Goal: Task Accomplishment & Management: Manage account settings

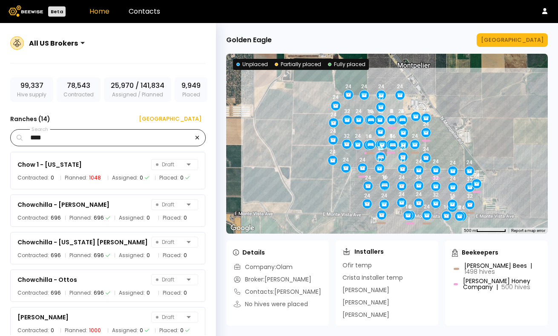
click at [197, 139] on icon "button" at bounding box center [197, 138] width 4 height 6
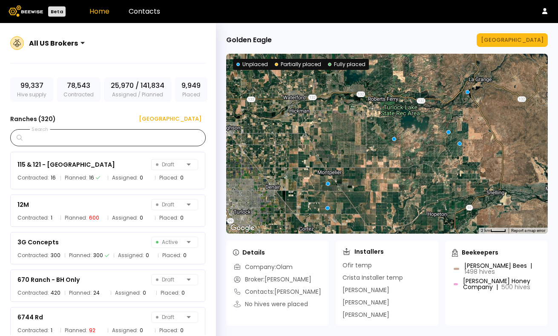
drag, startPoint x: 303, startPoint y: 127, endPoint x: 355, endPoint y: 189, distance: 81.3
click at [355, 188] on div at bounding box center [387, 144] width 322 height 180
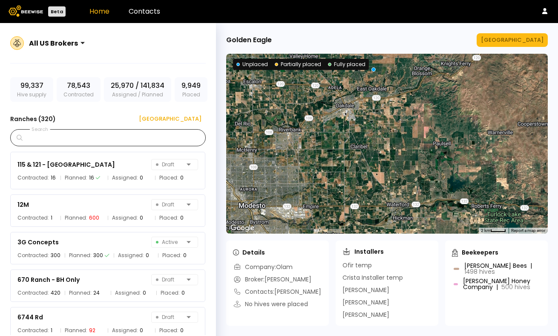
drag, startPoint x: 306, startPoint y: 138, endPoint x: 377, endPoint y: 187, distance: 85.9
click at [377, 186] on div at bounding box center [387, 144] width 322 height 180
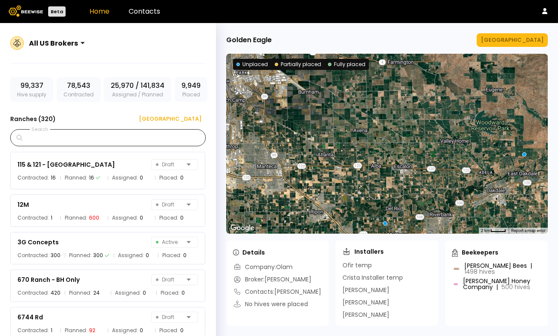
drag, startPoint x: 330, startPoint y: 141, endPoint x: 409, endPoint y: 175, distance: 85.3
click at [409, 175] on div at bounding box center [387, 144] width 322 height 180
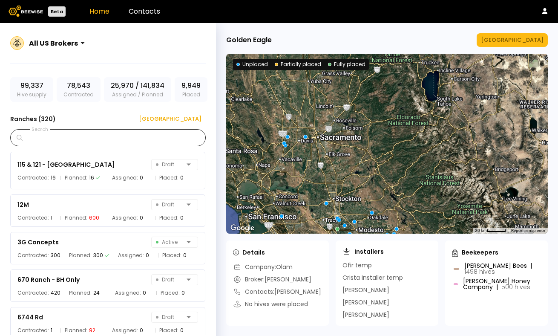
drag, startPoint x: 304, startPoint y: 108, endPoint x: 305, endPoint y: 168, distance: 59.7
click at [305, 168] on div at bounding box center [387, 144] width 322 height 180
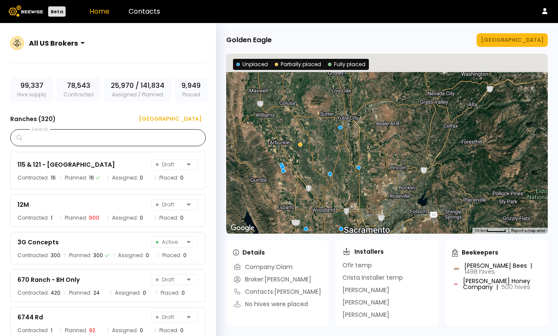
drag, startPoint x: 287, startPoint y: 94, endPoint x: 297, endPoint y: 164, distance: 70.1
click at [297, 164] on div at bounding box center [387, 144] width 322 height 180
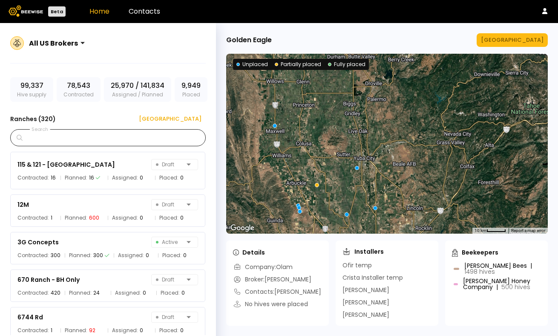
drag, startPoint x: 282, startPoint y: 117, endPoint x: 309, endPoint y: 182, distance: 71.2
click at [309, 182] on div at bounding box center [387, 144] width 322 height 180
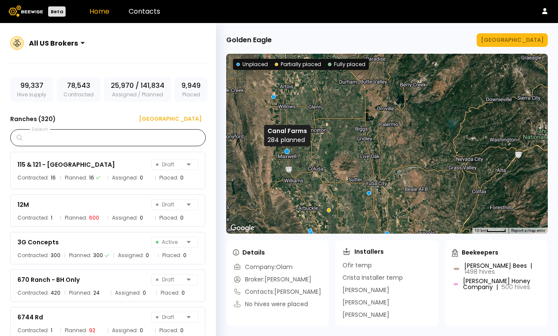
click at [288, 150] on div at bounding box center [287, 151] width 5 height 5
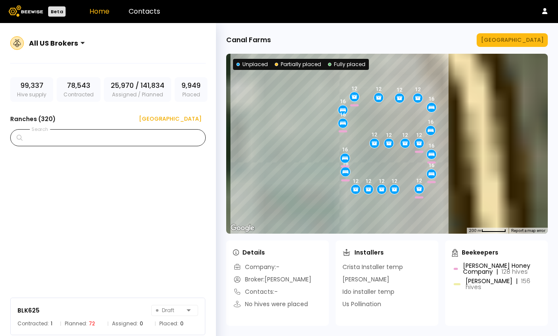
scroll to position [1502, 0]
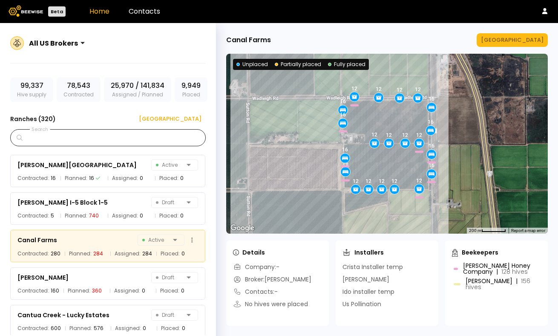
click at [118, 240] on div "Canal Farms Active" at bounding box center [107, 240] width 181 height 12
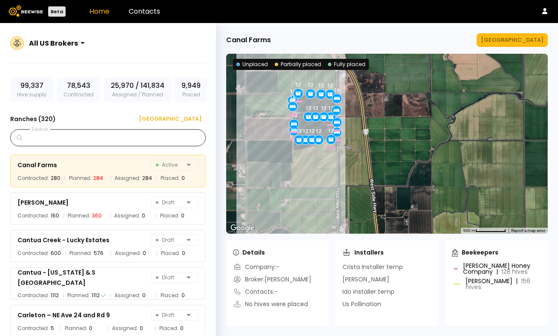
scroll to position [1574, 0]
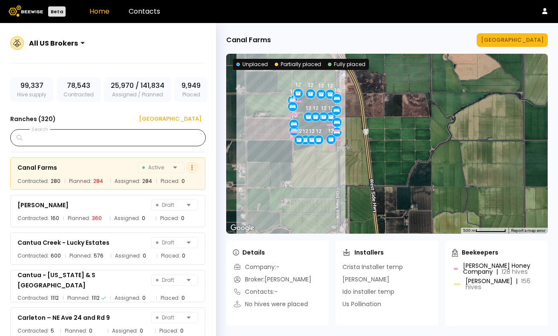
click at [188, 167] on button at bounding box center [192, 167] width 12 height 12
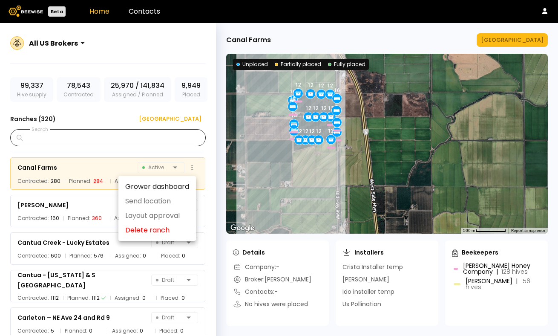
click at [109, 166] on div "Canal Farms Active" at bounding box center [107, 167] width 181 height 12
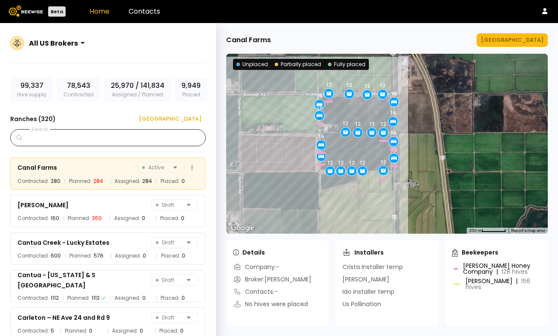
click at [126, 174] on div "Canal Farms Active Contracted: 280 Planned: 284 Assigned: 284 Placed: 0" at bounding box center [107, 173] width 195 height 32
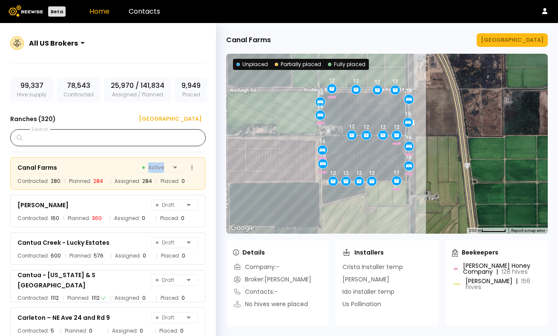
click at [126, 174] on div "Canal Farms Active Contracted: 280 Planned: 284 Assigned: 284 Placed: 0" at bounding box center [107, 173] width 195 height 32
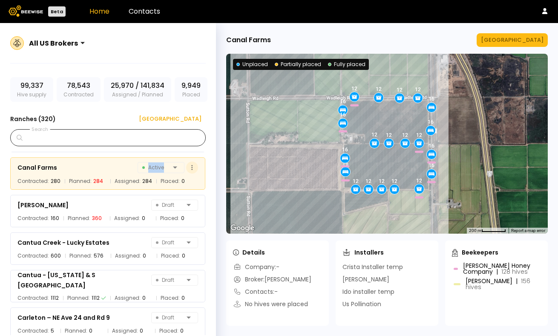
click at [191, 164] on button at bounding box center [192, 167] width 12 height 12
click at [528, 43] on div "[GEOGRAPHIC_DATA]" at bounding box center [512, 40] width 63 height 9
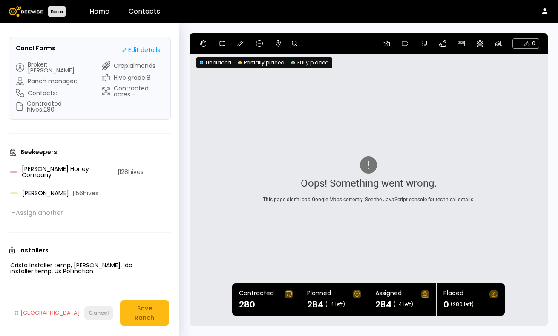
click at [99, 316] on div "Cancel" at bounding box center [99, 313] width 20 height 9
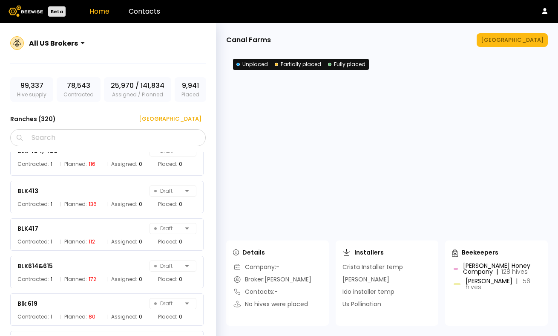
scroll to position [1502, 0]
